Goal: Find specific page/section: Find specific page/section

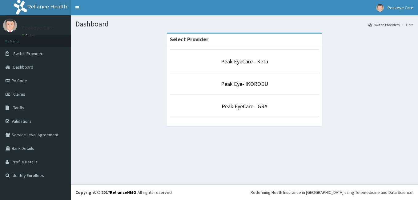
click at [215, 59] on p "Peak EyeCare - Ketu" at bounding box center [244, 62] width 149 height 8
click at [235, 61] on link "Peak EyeCare - Ketu" at bounding box center [244, 61] width 47 height 7
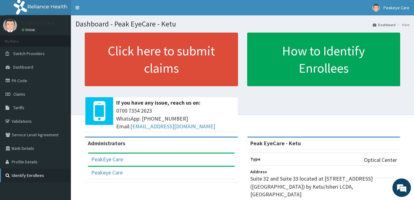
click at [42, 179] on link "Identify Enrollees" at bounding box center [35, 176] width 71 height 14
